Goal: Task Accomplishment & Management: Manage account settings

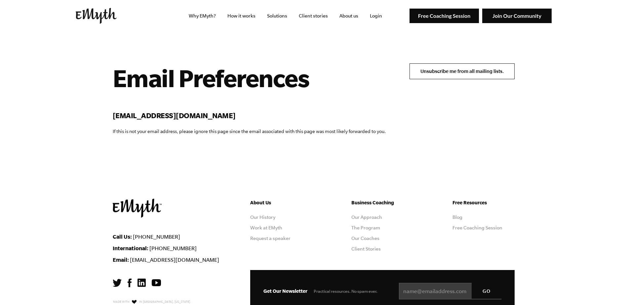
click at [456, 73] on input "Unsubscribe me from all mailing lists." at bounding box center [462, 71] width 105 height 16
click at [460, 71] on input "Unsubscribe me from all mailing lists." at bounding box center [462, 71] width 105 height 16
